Goal: Communication & Community: Answer question/provide support

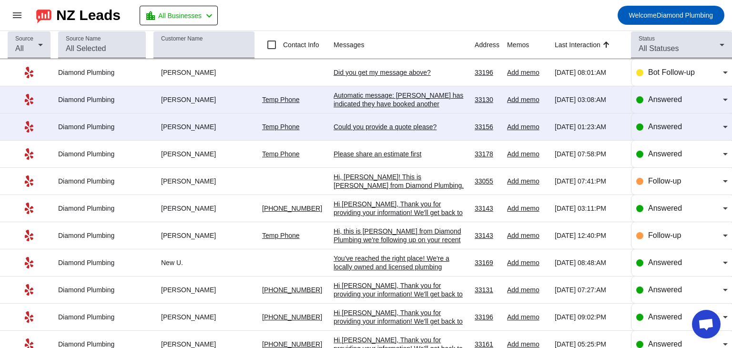
click at [384, 128] on div "Could you provide a quote please?" at bounding box center [400, 126] width 133 height 9
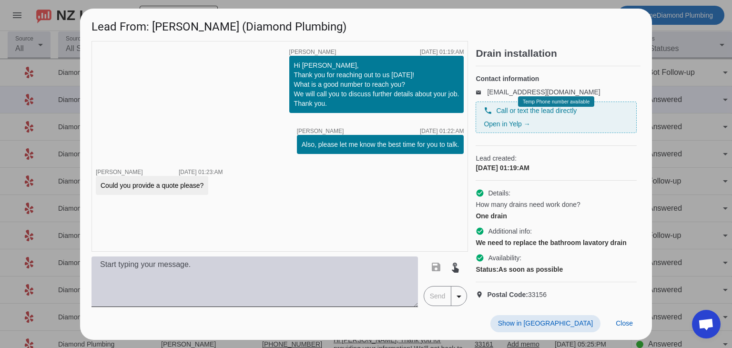
click at [253, 270] on textarea at bounding box center [254, 281] width 326 height 51
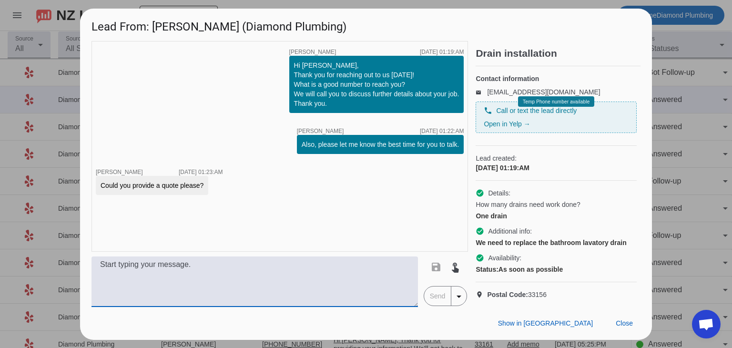
click at [280, 278] on textarea at bounding box center [254, 281] width 326 height 51
click at [112, 221] on div "timer close [PERSON_NAME] [DATE] 01:19:AM Hi [PERSON_NAME], Thank you for reach…" at bounding box center [279, 146] width 376 height 211
click at [128, 281] on textarea at bounding box center [254, 281] width 326 height 51
paste textarea "Hi, this is [PERSON_NAME] from Diamond Plumbing. We’re following up on your rec…"
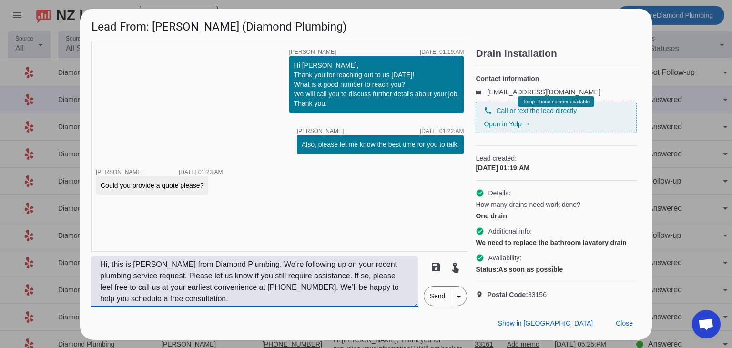
click at [108, 277] on textarea "Hi, this is [PERSON_NAME] from Diamond Plumbing. We’re following up on your rec…" at bounding box center [254, 281] width 326 height 51
click at [331, 285] on textarea "Hi, [PERSON_NAME]! This is [PERSON_NAME] from Diamond Plumbing. We’re following…" at bounding box center [254, 281] width 326 height 51
type textarea "Hi, [PERSON_NAME]! This is [PERSON_NAME] from Diamond Plumbing. We’re following…"
click at [439, 305] on span "Send" at bounding box center [437, 295] width 27 height 19
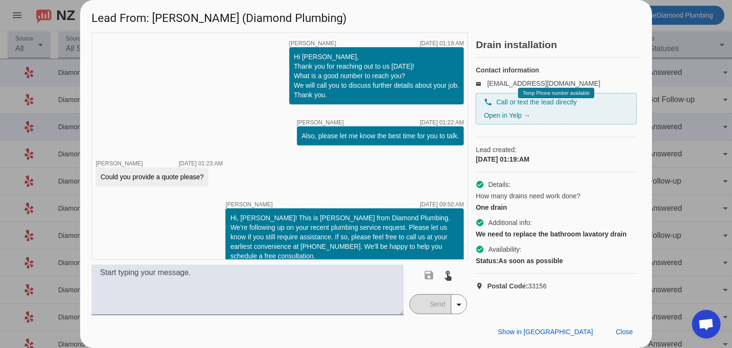
scroll to position [13, 0]
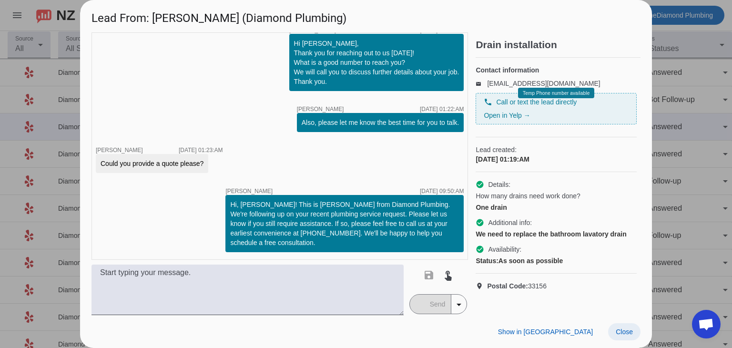
click at [633, 329] on span at bounding box center [624, 331] width 32 height 17
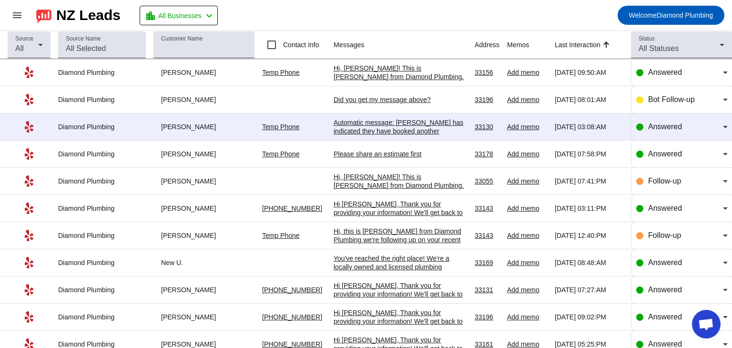
click at [400, 98] on div "Did you get my message above?​" at bounding box center [400, 99] width 133 height 9
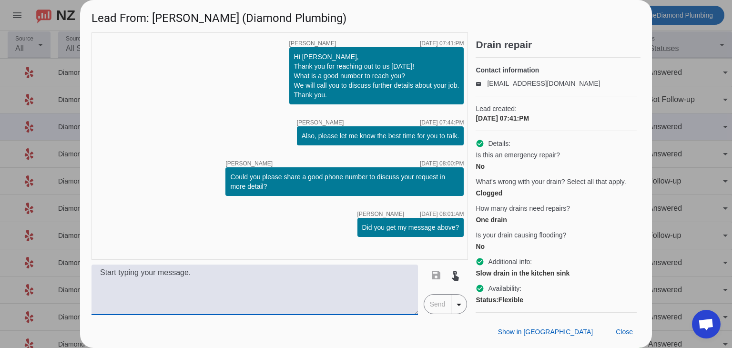
click at [221, 272] on textarea at bounding box center [254, 289] width 326 height 51
paste textarea "Hi, this is [PERSON_NAME] from Diamond Plumbing. We’re following up on your rec…"
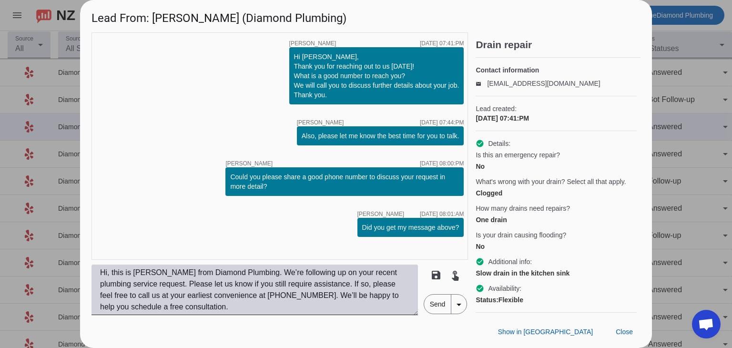
click at [107, 275] on textarea "Hi, this is [PERSON_NAME] from Diamond Plumbing. We’re following up on your rec…" at bounding box center [254, 289] width 326 height 51
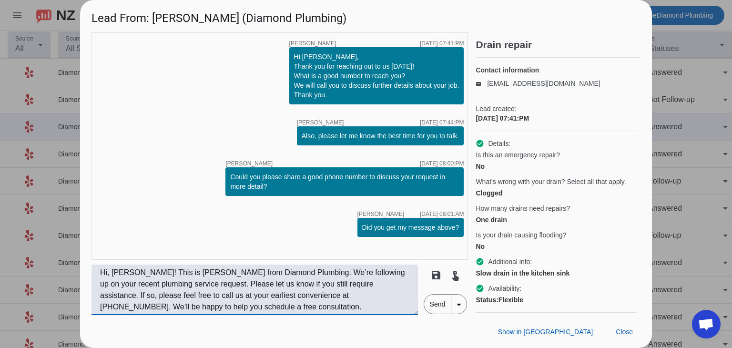
type textarea "Hi, [PERSON_NAME]! This is [PERSON_NAME] from Diamond Plumbing. We’re following…"
click at [433, 308] on span "Send" at bounding box center [437, 303] width 27 height 19
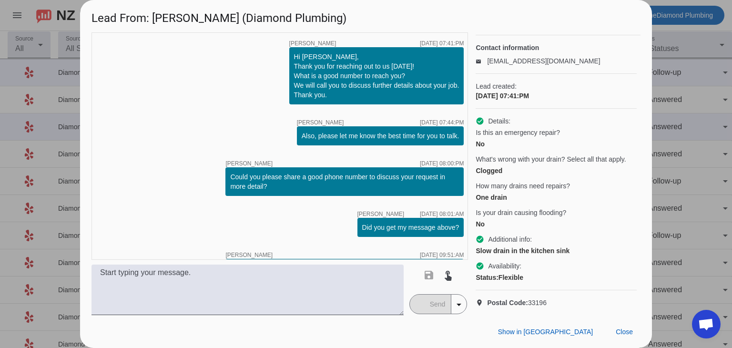
scroll to position [64, 0]
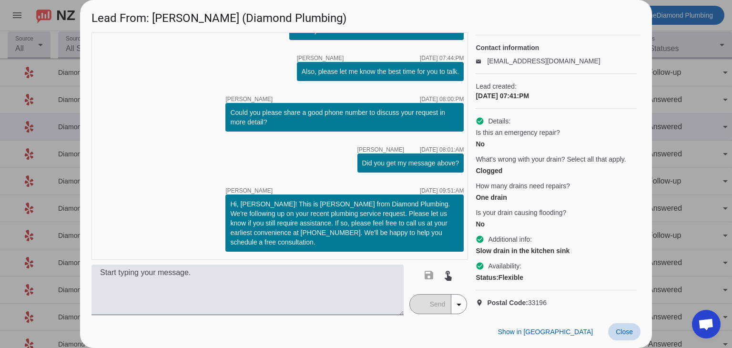
click at [619, 332] on span "Close" at bounding box center [624, 332] width 17 height 8
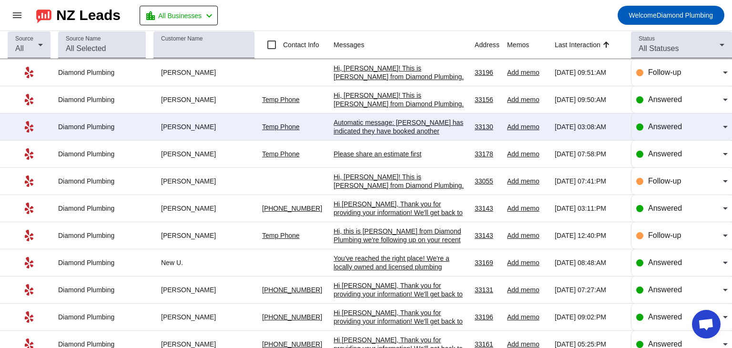
click at [370, 126] on div "Automatic message: [PERSON_NAME] has indicated they have booked another busines…" at bounding box center [400, 131] width 133 height 26
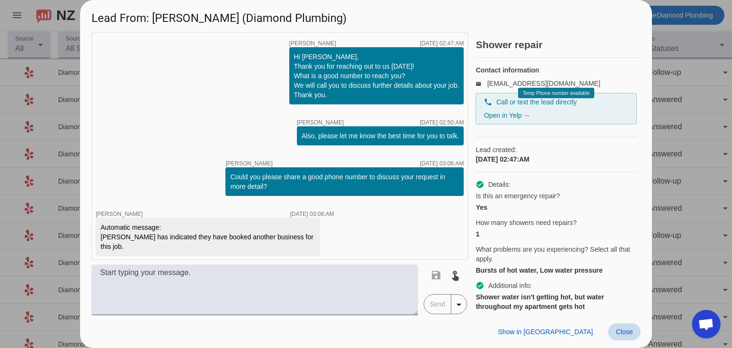
click at [621, 328] on span "Close" at bounding box center [624, 332] width 17 height 8
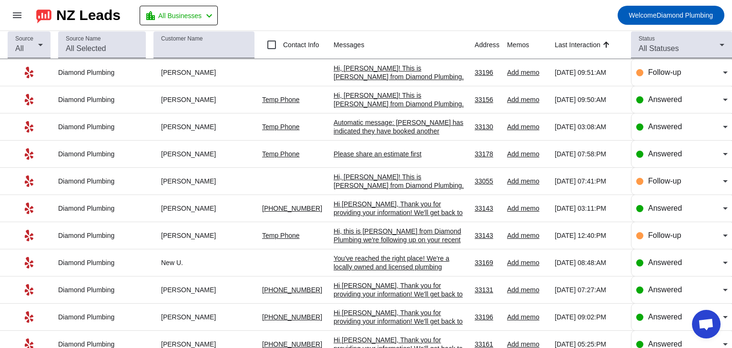
click at [393, 152] on div "Please share an estimate first" at bounding box center [400, 154] width 133 height 9
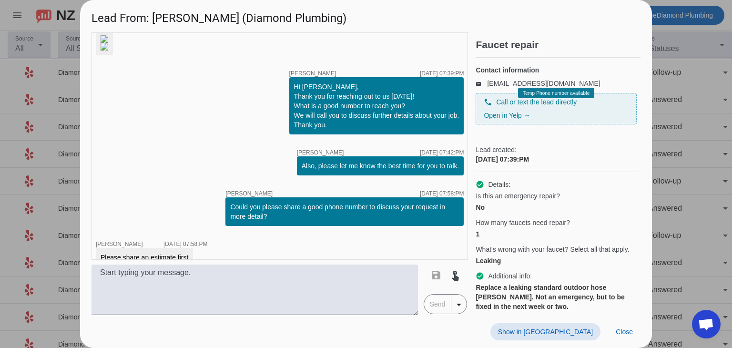
scroll to position [169, 0]
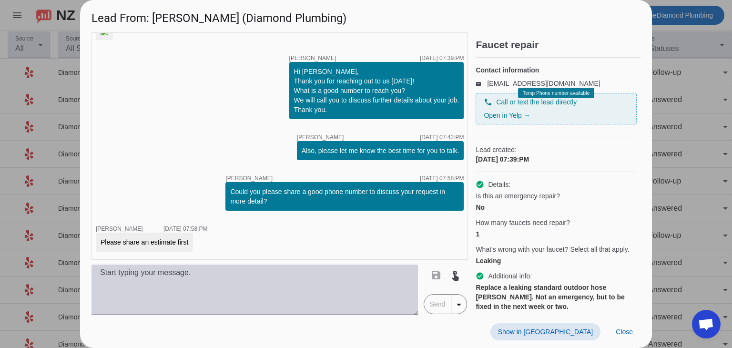
click at [248, 285] on textarea at bounding box center [254, 289] width 326 height 51
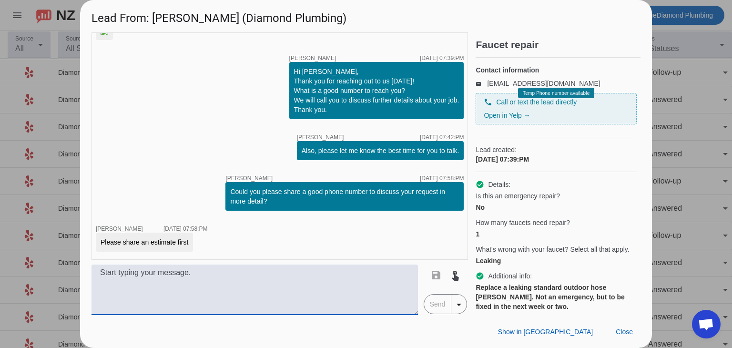
paste textarea "Hi, this is [PERSON_NAME] from Diamond Plumbing. We’re following up on your rec…"
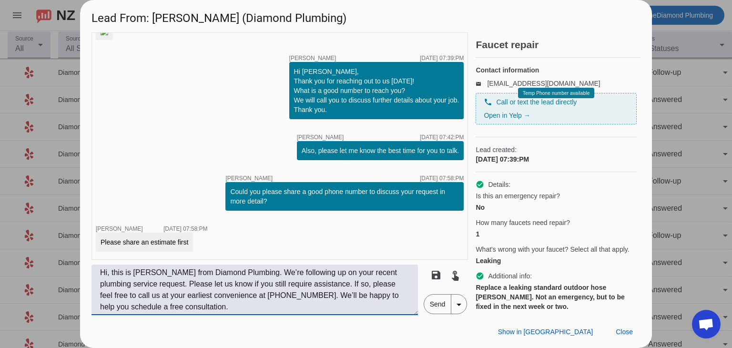
click at [112, 274] on textarea "Hi, this is [PERSON_NAME] from Diamond Plumbing. We’re following up on your rec…" at bounding box center [254, 289] width 326 height 51
type textarea "Hi, [PERSON_NAME]! This is [PERSON_NAME] from Diamond Plumbing. We’re following…"
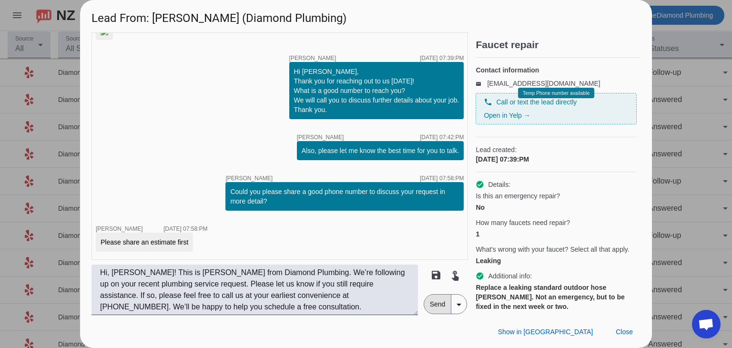
click at [436, 305] on span "Send" at bounding box center [437, 303] width 27 height 19
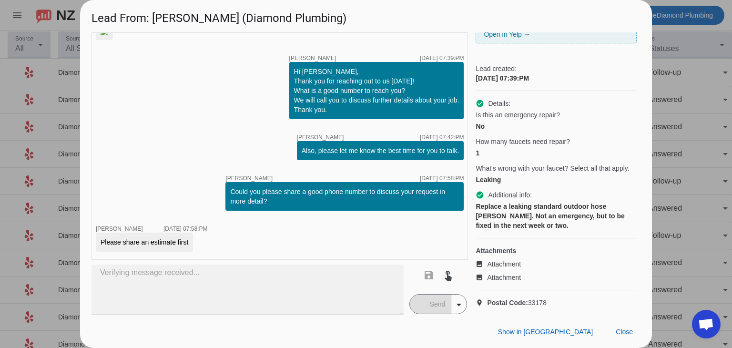
scroll to position [248, 0]
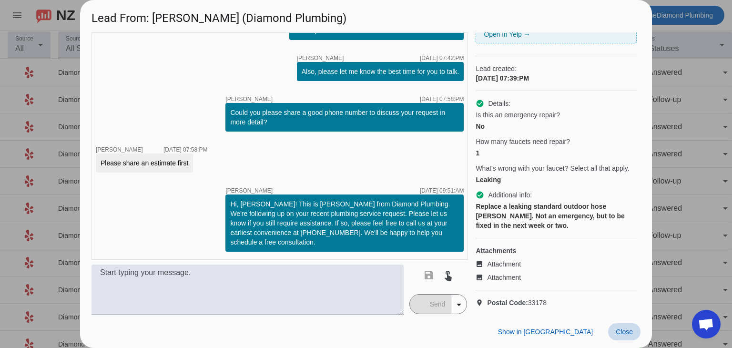
click at [625, 335] on span "Close" at bounding box center [624, 332] width 17 height 8
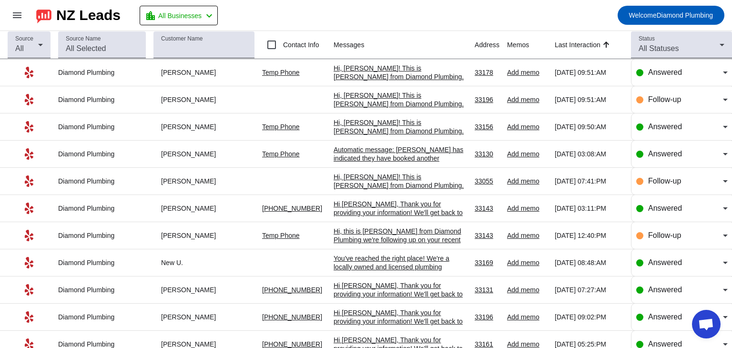
click at [392, 21] on mat-toolbar-row "menu NZ Leads location_city All Businesses chevron_left Welcome Diamond Plumbing" at bounding box center [366, 15] width 732 height 30
click at [457, 17] on mat-toolbar-row "menu NZ Leads location_city All Businesses chevron_left Welcome Diamond Plumbing" at bounding box center [366, 15] width 732 height 30
click at [445, 12] on mat-toolbar-row "menu NZ Leads location_city All Businesses chevron_left Welcome Diamond Plumbing" at bounding box center [366, 15] width 732 height 30
